Goal: Entertainment & Leisure: Consume media (video, audio)

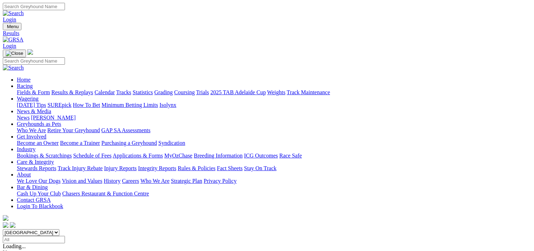
scroll to position [70, 0]
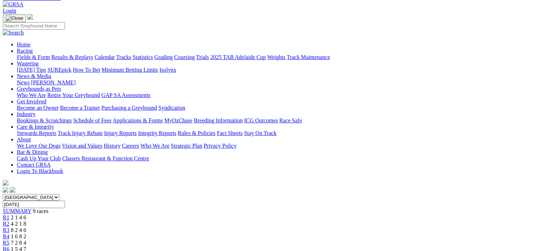
scroll to position [35, 0]
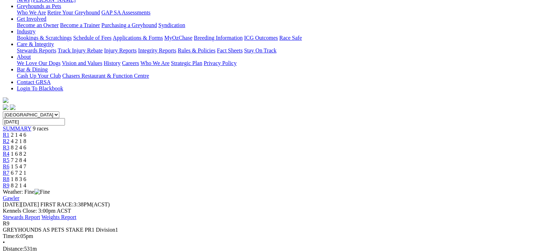
scroll to position [105, 0]
